Goal: Task Accomplishment & Management: Manage account settings

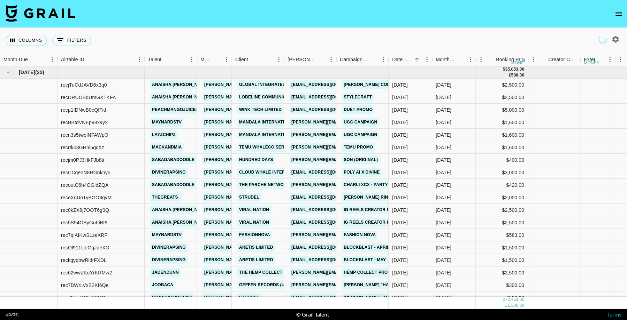
click at [614, 39] on icon "button" at bounding box center [615, 39] width 8 height 8
select select "May '25"
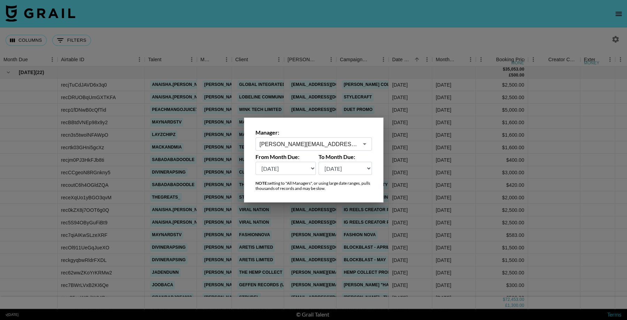
type input "hugo@grail-talent.com"
click at [289, 172] on select "Aug '26 Jul '26 Jun '26 May '26 Apr '26 Mar '26 Feb '26 Jan '26 Dec '25 Nov '25…" at bounding box center [285, 168] width 61 height 13
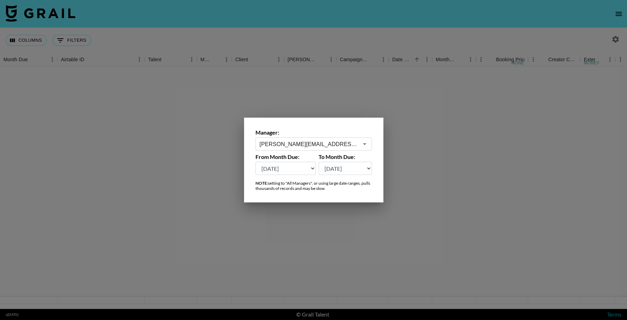
click at [488, 198] on div at bounding box center [313, 160] width 627 height 320
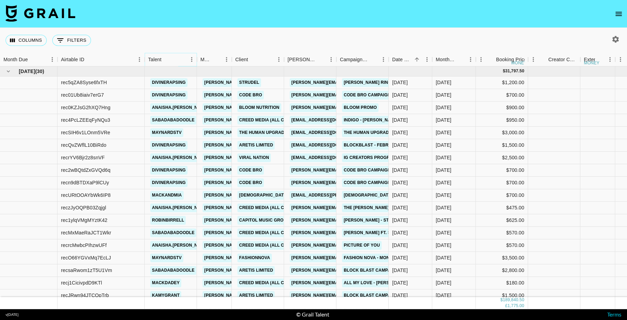
click at [191, 61] on icon "Menu" at bounding box center [191, 59] width 7 height 7
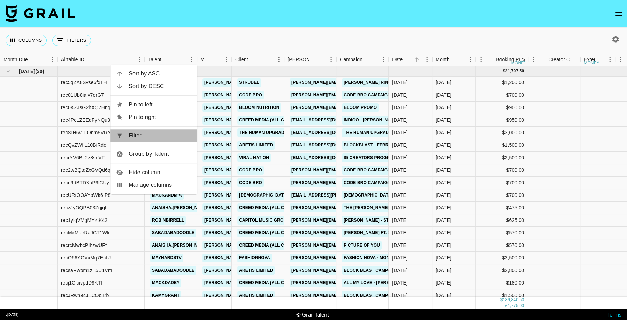
click at [174, 133] on span "Filter" at bounding box center [160, 136] width 63 height 8
select select "talentName"
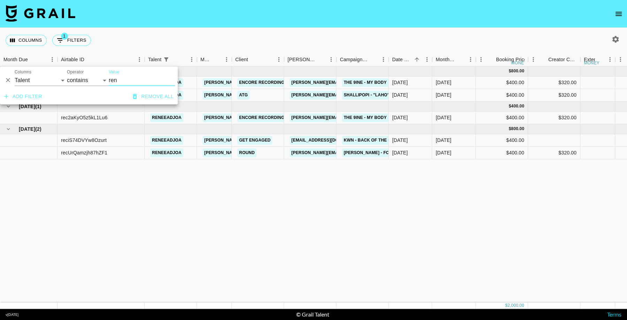
type input "ren"
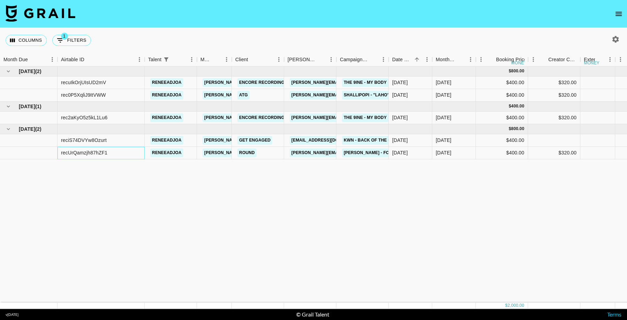
click at [79, 155] on div "recUrQamzjh87hZF1" at bounding box center [84, 152] width 46 height 7
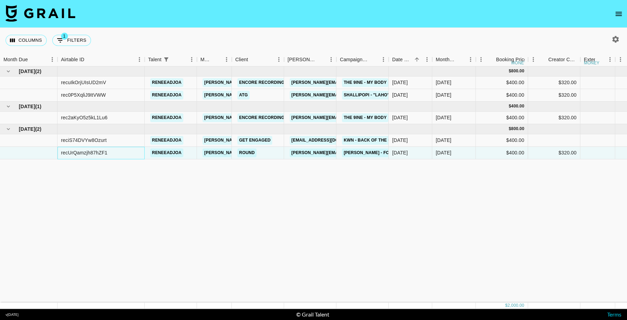
click at [80, 154] on div "recUrQamzjh87hZF1" at bounding box center [84, 152] width 46 height 7
copy div "recUrQamzjh87hZF1"
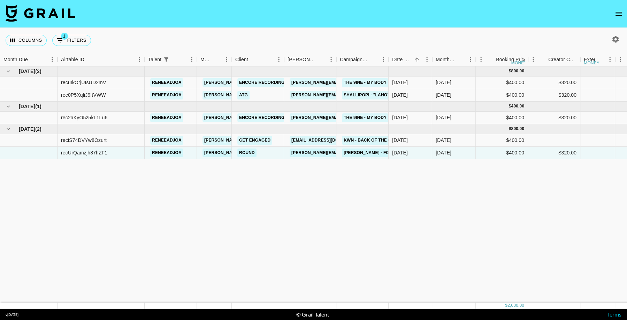
click at [84, 37] on button "1 Filters" at bounding box center [71, 40] width 39 height 11
select select "talentName"
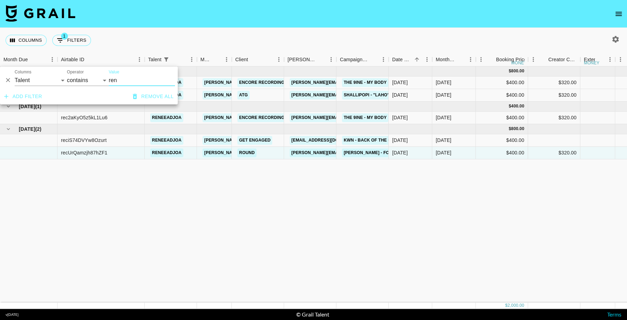
click at [7, 80] on icon "Delete" at bounding box center [8, 80] width 7 height 7
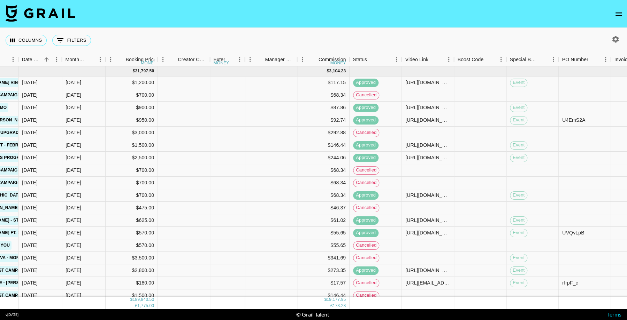
scroll to position [0, 369]
click at [620, 40] on button "button" at bounding box center [615, 39] width 12 height 12
select select "Feb '25"
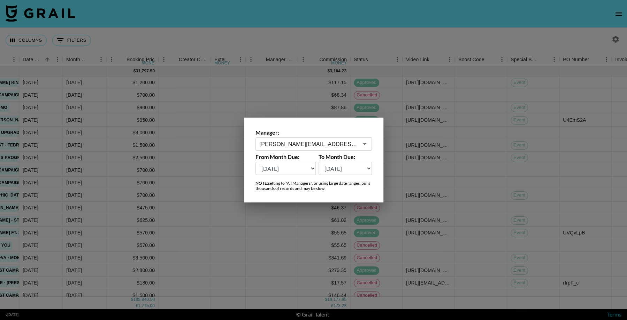
click at [301, 174] on select "Aug '26 Jul '26 Jun '26 May '26 Apr '26 Mar '26 Feb '26 Jan '26 Dec '25 Nov '25…" at bounding box center [285, 168] width 61 height 13
click at [392, 85] on div at bounding box center [313, 160] width 627 height 320
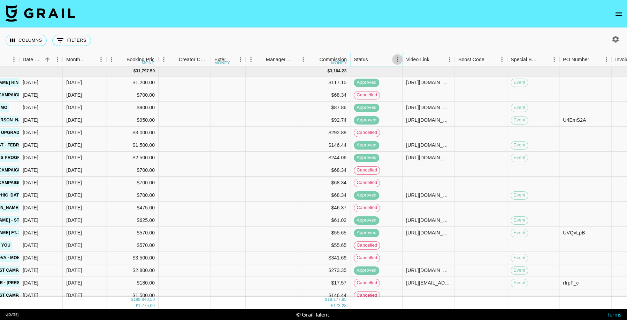
click at [397, 61] on icon "Menu" at bounding box center [396, 59] width 1 height 5
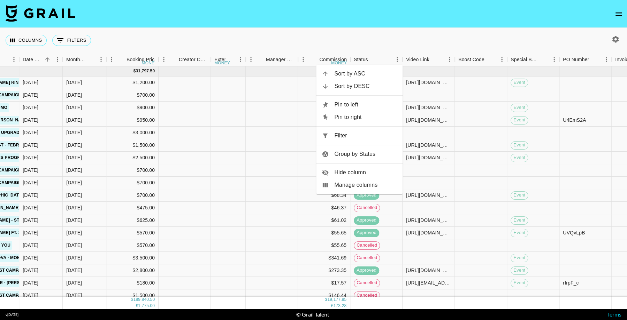
click at [358, 139] on span "Filter" at bounding box center [365, 136] width 63 height 8
select select "status"
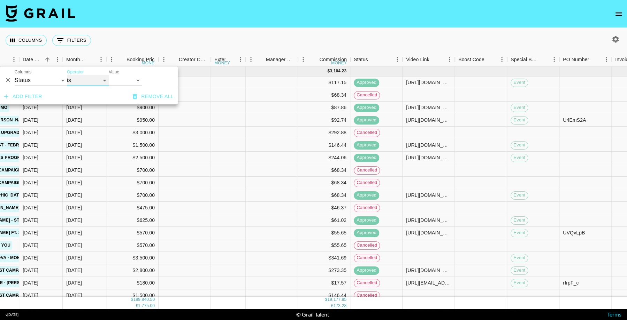
click at [96, 81] on select "is is not is any of is not any of" at bounding box center [88, 80] width 42 height 11
select select "not"
click at [125, 82] on select "confirmed declined draft posted approved cancelled badDebt" at bounding box center [125, 80] width 33 height 11
select select "cancelled"
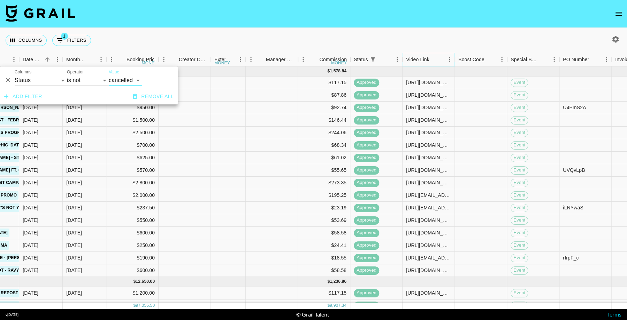
click at [449, 62] on icon "Menu" at bounding box center [449, 59] width 7 height 7
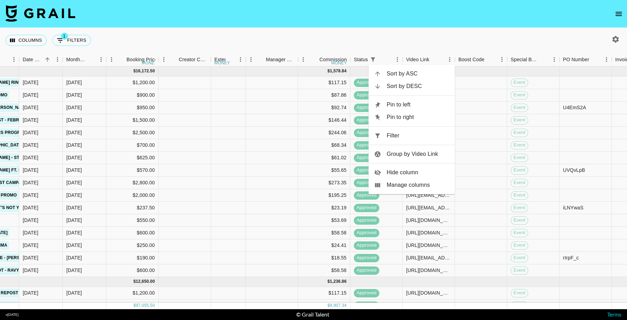
click at [419, 132] on span "Filter" at bounding box center [417, 136] width 63 height 8
select select "status"
select select "not"
select select "cancelled"
select select "videoLink"
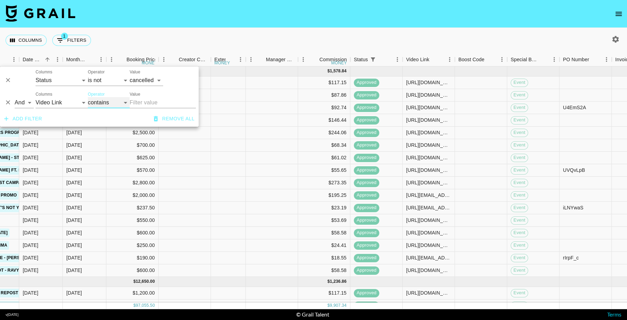
click at [102, 106] on select "contains equals starts with ends with is empty is not empty is any of" at bounding box center [109, 102] width 42 height 11
select select "isEmpty"
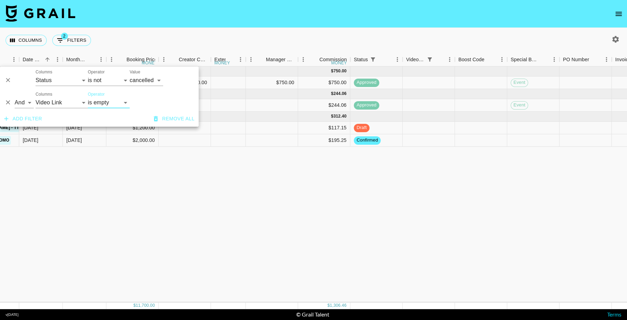
click at [445, 226] on div "Apr '25 ( 1 ) $ 6,000.00 $ 750.00 rec05J54JxkcW5mxz k0nani hugo@grail-talent.co…" at bounding box center [318, 185] width 1374 height 236
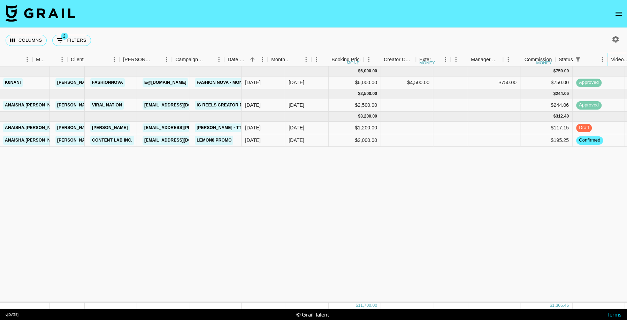
scroll to position [0, 164]
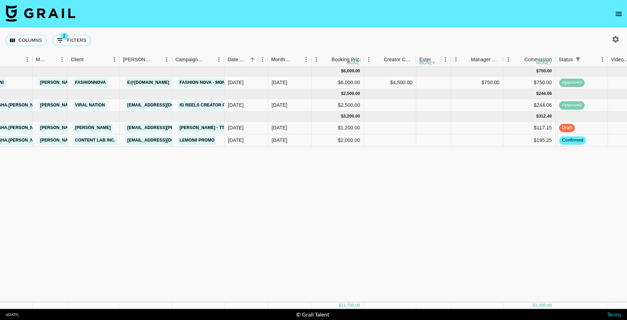
click at [618, 13] on icon "open drawer" at bounding box center [618, 14] width 6 height 4
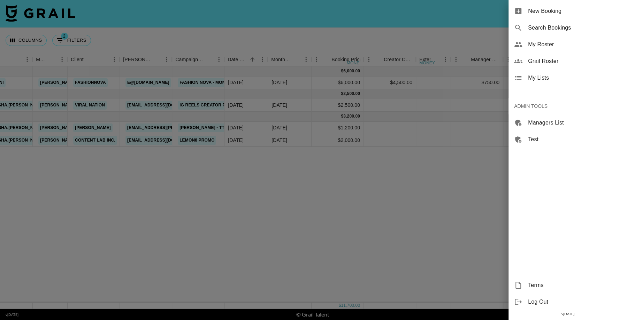
click at [549, 62] on span "Grail Roster" at bounding box center [574, 61] width 93 height 8
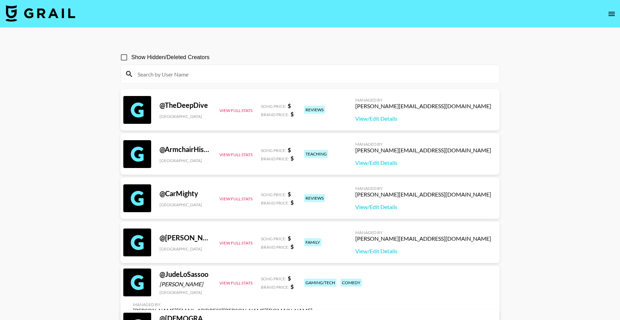
click at [215, 75] on input at bounding box center [314, 74] width 362 height 11
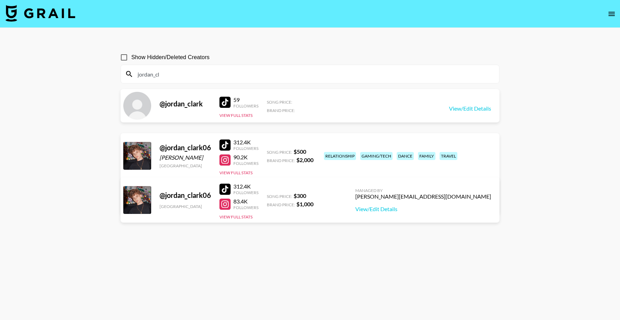
click at [85, 133] on main "Show Hidden/Deleted Creators jordan_cl @ jordan_clark 59 Followers View Full St…" at bounding box center [310, 177] width 620 height 298
click at [236, 71] on input "jordan_cl" at bounding box center [314, 74] width 362 height 11
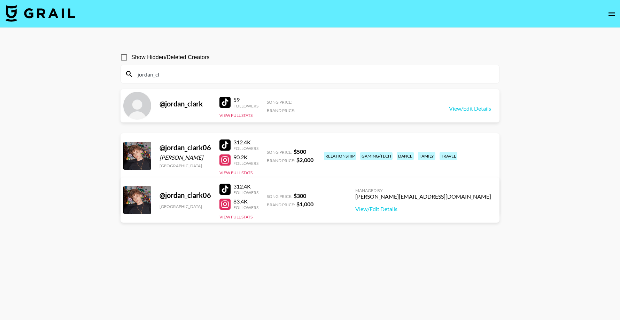
paste input "trincovy"
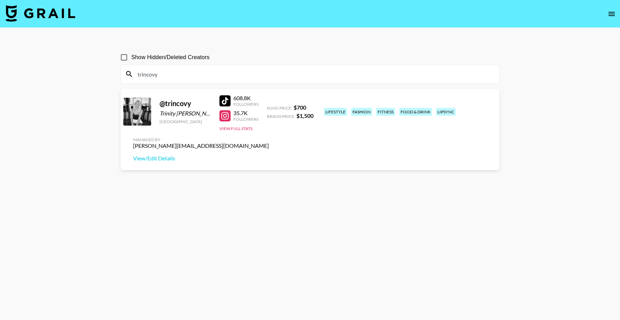
click at [425, 318] on main "Show Hidden/Deleted Creators trincovy @ trincovy Trinity Covington United State…" at bounding box center [310, 177] width 620 height 298
click at [233, 76] on input "trincovy" at bounding box center [314, 74] width 362 height 11
paste input "wetchickenpapisauce"
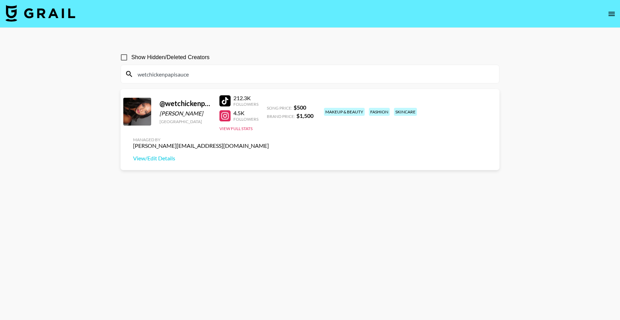
click at [205, 70] on input "wetchickenpapisauce" at bounding box center [314, 74] width 362 height 11
paste input "_justtchico"
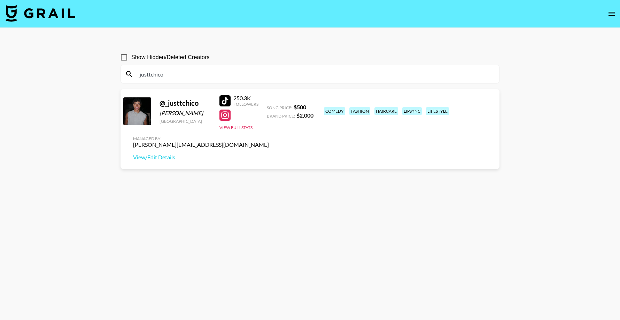
type input "_justtchico"
click at [198, 184] on section "Show Hidden/Deleted Creators _justtchico @ _justtchico Cristian Ortiz United St…" at bounding box center [310, 177] width 379 height 265
click at [607, 16] on icon "open drawer" at bounding box center [611, 14] width 8 height 8
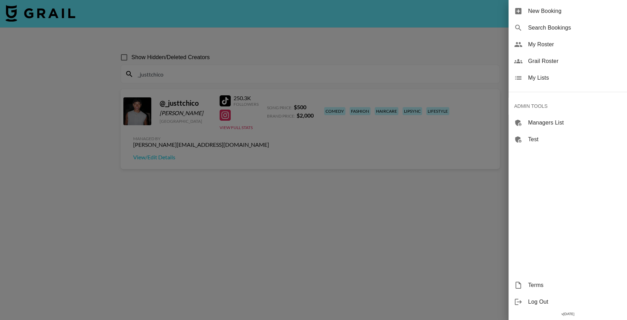
click at [538, 302] on span "Log Out" at bounding box center [574, 302] width 93 height 8
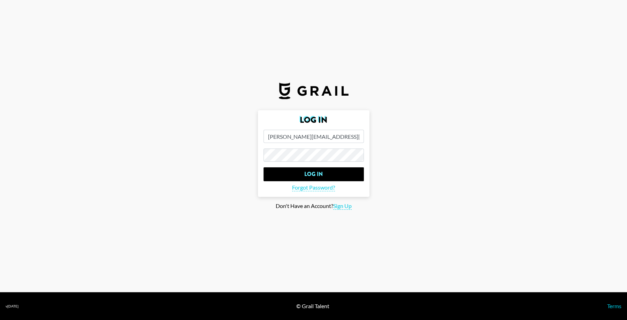
click at [317, 138] on input "hugo@grail-talent.com" at bounding box center [313, 136] width 100 height 13
type input "[PERSON_NAME][EMAIL_ADDRESS][DOMAIN_NAME]"
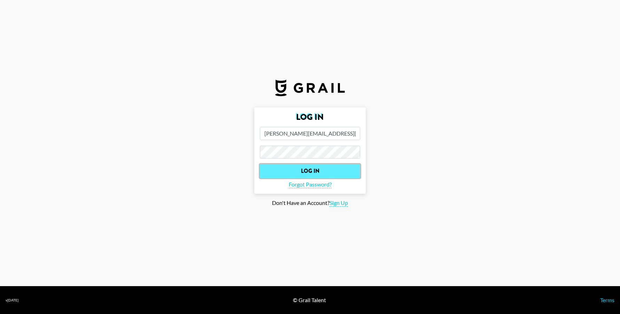
click at [334, 174] on input "Log In" at bounding box center [310, 171] width 100 height 14
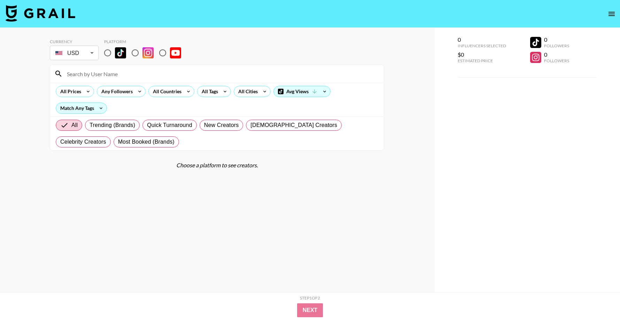
click at [612, 16] on icon "open drawer" at bounding box center [611, 14] width 6 height 4
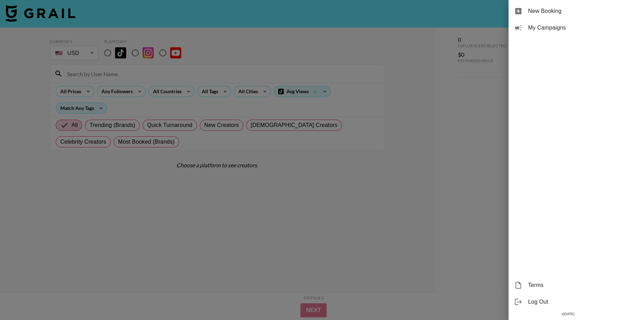
click at [534, 307] on div "Log Out" at bounding box center [567, 302] width 118 height 17
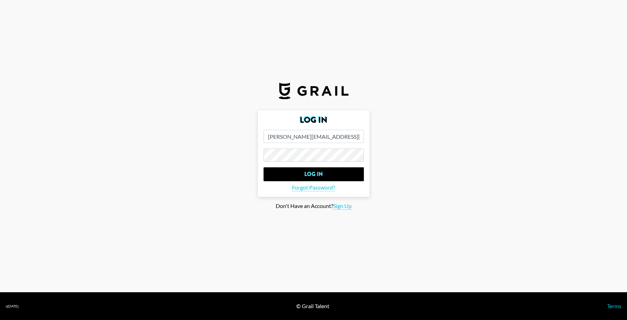
click at [318, 135] on input "[PERSON_NAME][EMAIL_ADDRESS][DOMAIN_NAME]" at bounding box center [313, 136] width 100 height 13
type input "[EMAIL_ADDRESS][DOMAIN_NAME]"
click at [323, 174] on input "Log In" at bounding box center [313, 175] width 100 height 14
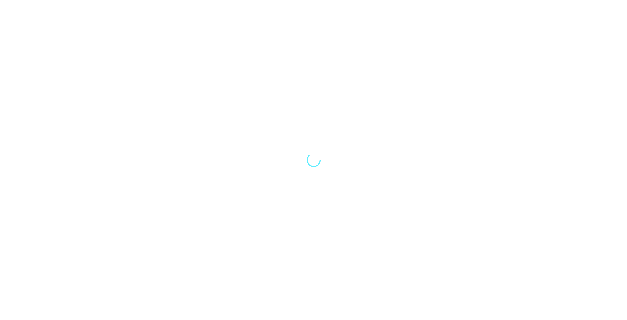
select select "Song"
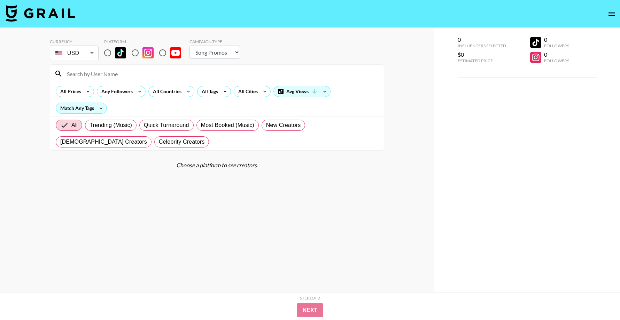
click at [610, 15] on icon "open drawer" at bounding box center [611, 14] width 6 height 4
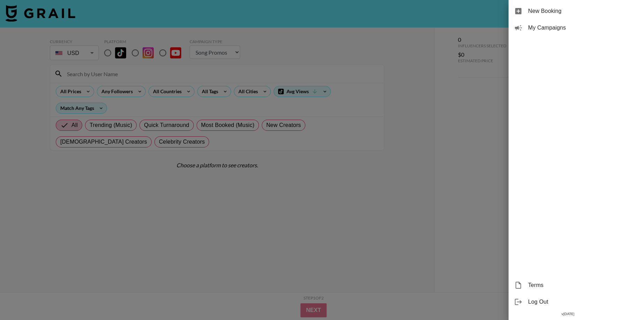
click at [536, 303] on span "Log Out" at bounding box center [574, 302] width 93 height 8
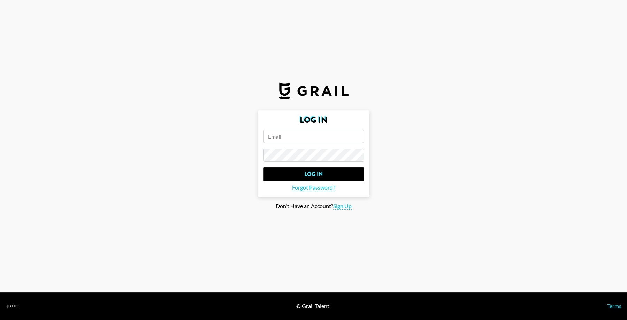
type input "[EMAIL_ADDRESS][DOMAIN_NAME]"
click at [330, 138] on input "[EMAIL_ADDRESS][DOMAIN_NAME]" at bounding box center [313, 136] width 100 height 13
type input "hugo@grail-talent.com"
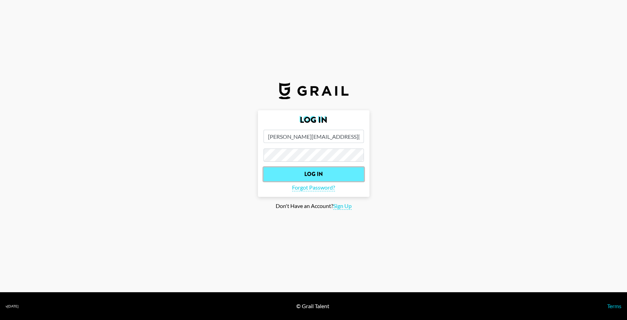
drag, startPoint x: 321, startPoint y: 177, endPoint x: 325, endPoint y: 172, distance: 5.9
click at [321, 176] on input "Log In" at bounding box center [313, 175] width 100 height 14
